Goal: Book appointment/travel/reservation

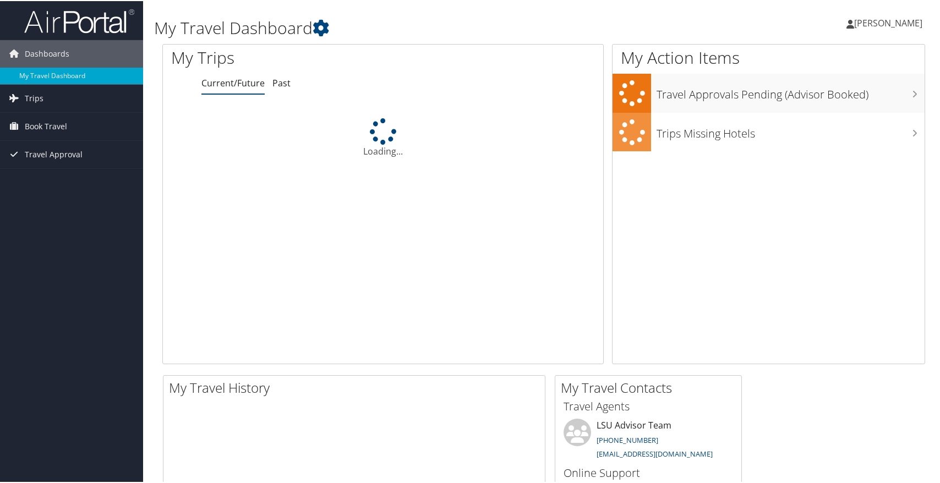
drag, startPoint x: 0, startPoint y: 0, endPoint x: 205, endPoint y: 125, distance: 239.8
click at [205, 125] on div "Loading..." at bounding box center [383, 205] width 440 height 209
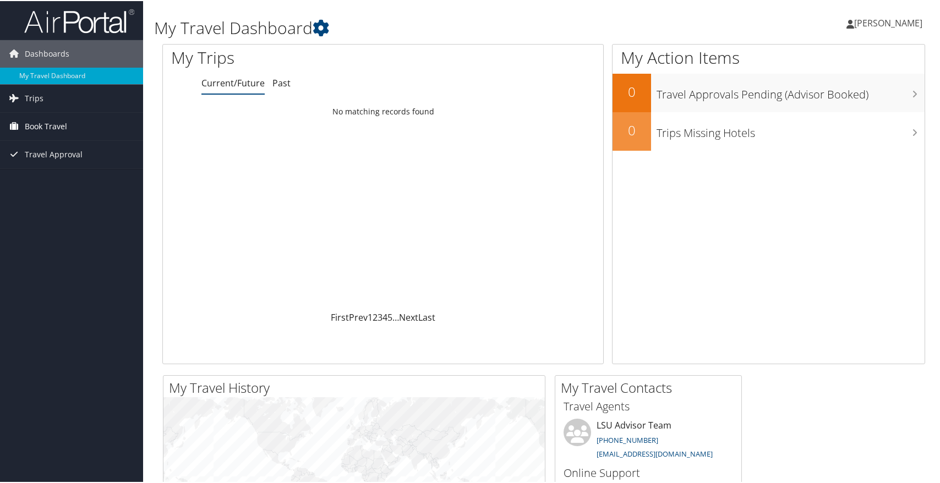
click at [86, 125] on link "Book Travel" at bounding box center [71, 126] width 143 height 28
click at [82, 157] on link "Book/Manage Online Trips" at bounding box center [71, 164] width 143 height 17
